Goal: Information Seeking & Learning: Compare options

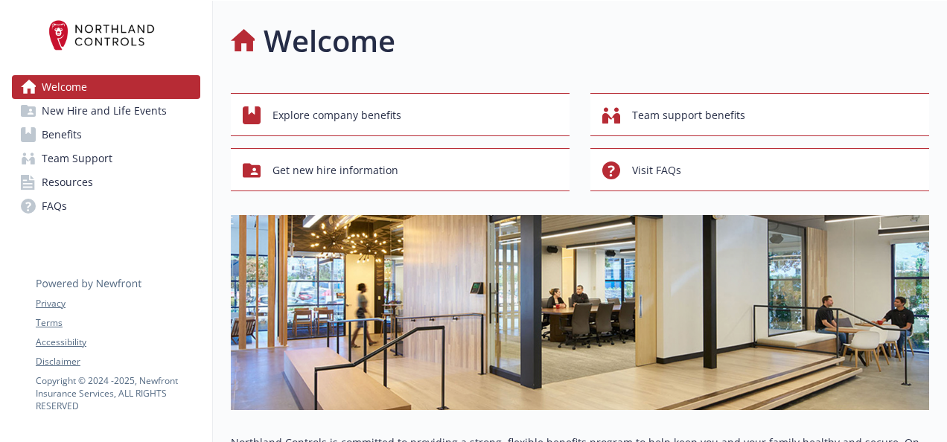
click at [80, 135] on span "Benefits" at bounding box center [62, 135] width 40 height 24
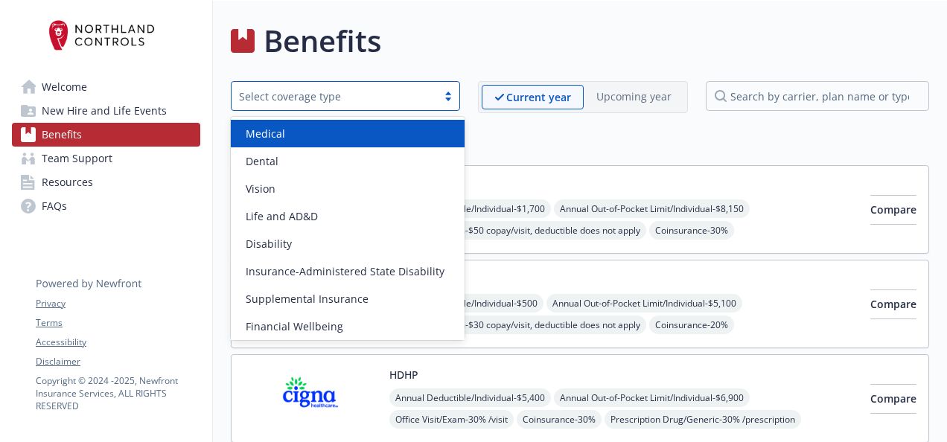
click at [429, 96] on div "Select coverage type" at bounding box center [334, 97] width 190 height 16
click at [342, 134] on div "Medical" at bounding box center [348, 134] width 216 height 16
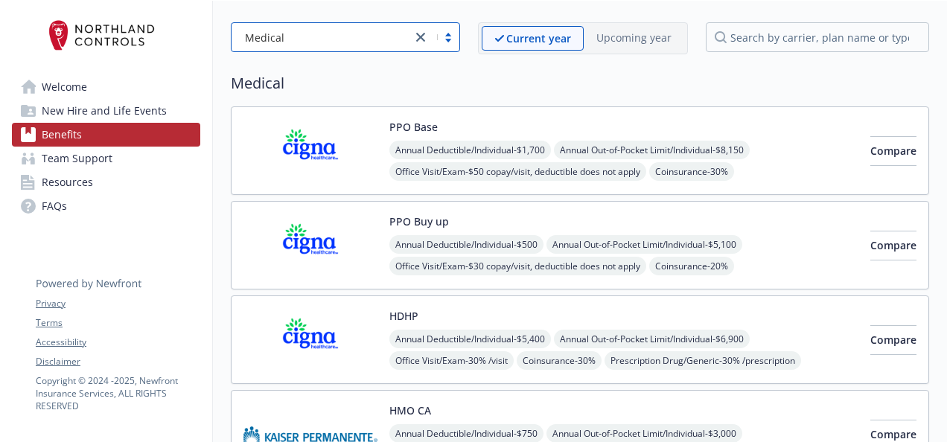
scroll to position [57, 5]
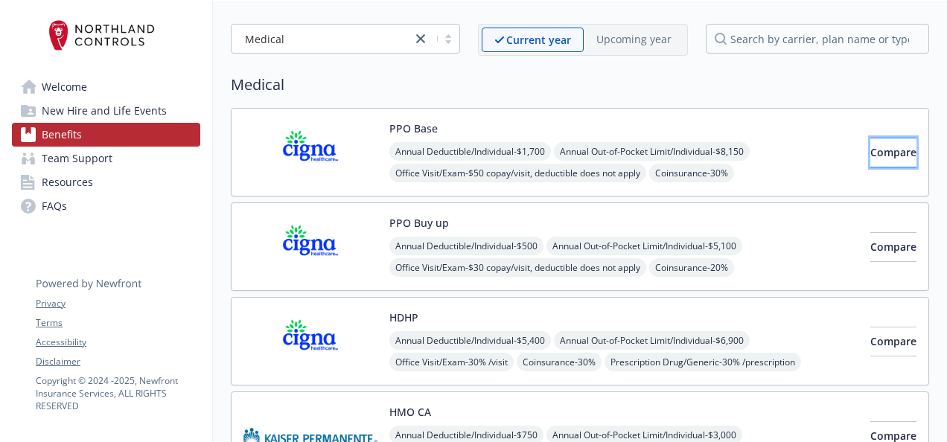
click at [884, 145] on span "Compare" at bounding box center [893, 152] width 46 height 14
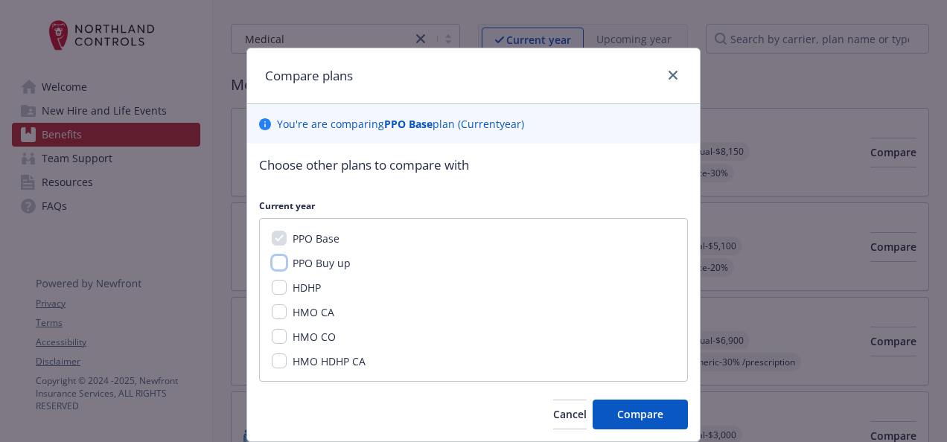
click at [272, 262] on input "PPO Buy up" at bounding box center [279, 262] width 15 height 15
checkbox input "true"
click at [273, 285] on input "HDHP" at bounding box center [279, 287] width 15 height 15
checkbox input "true"
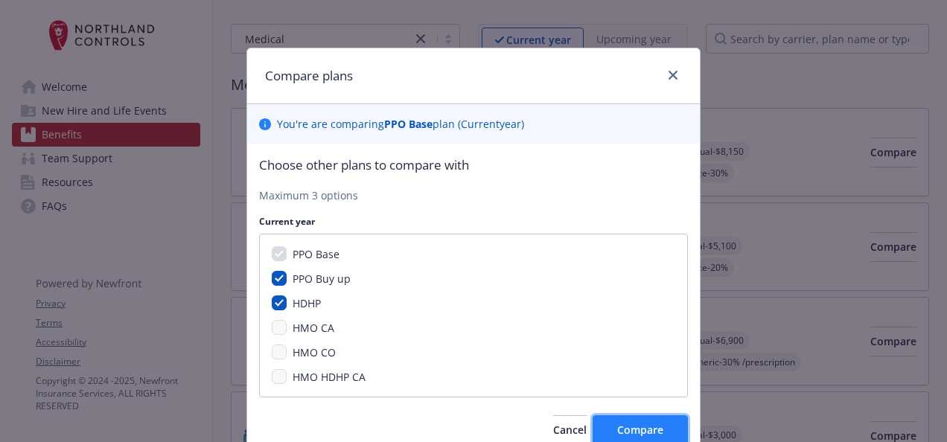
click at [643, 440] on button "Compare" at bounding box center [639, 430] width 95 height 30
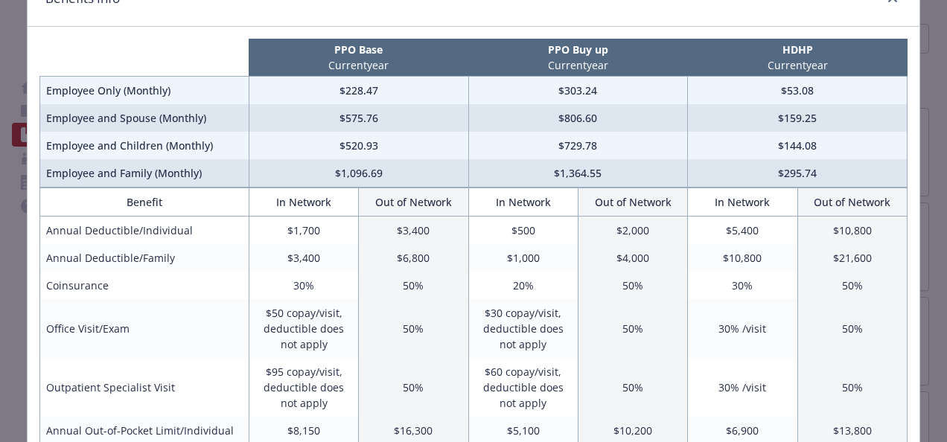
scroll to position [76, 0]
